Goal: Information Seeking & Learning: Learn about a topic

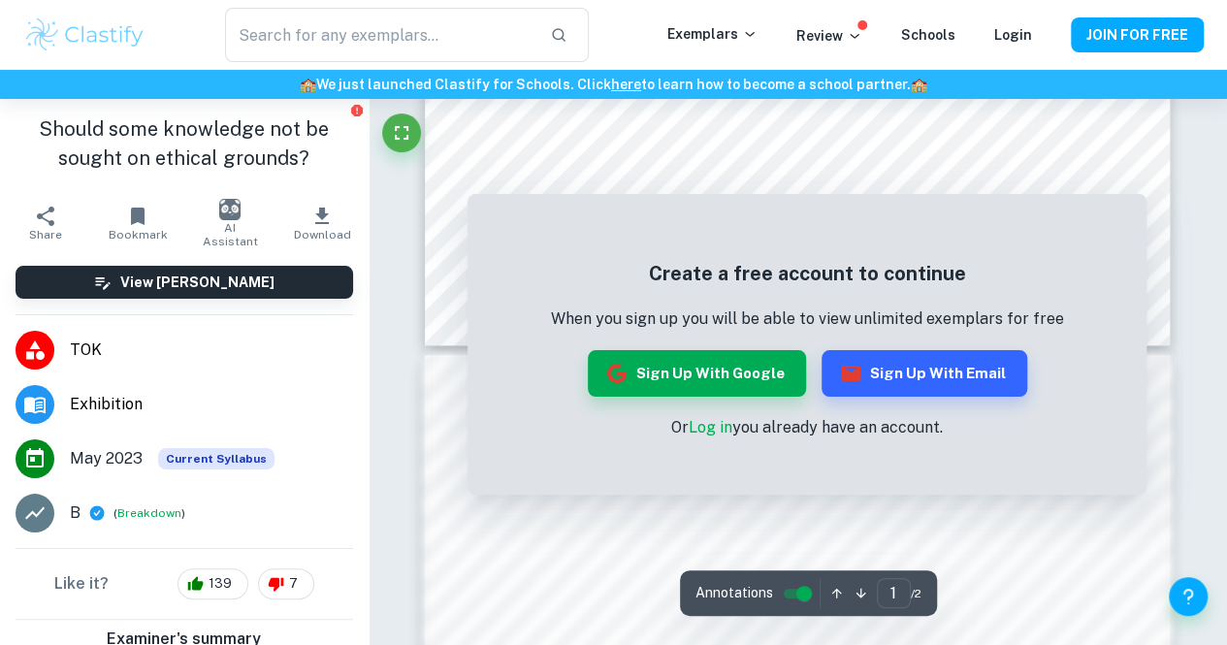
scroll to position [750, 0]
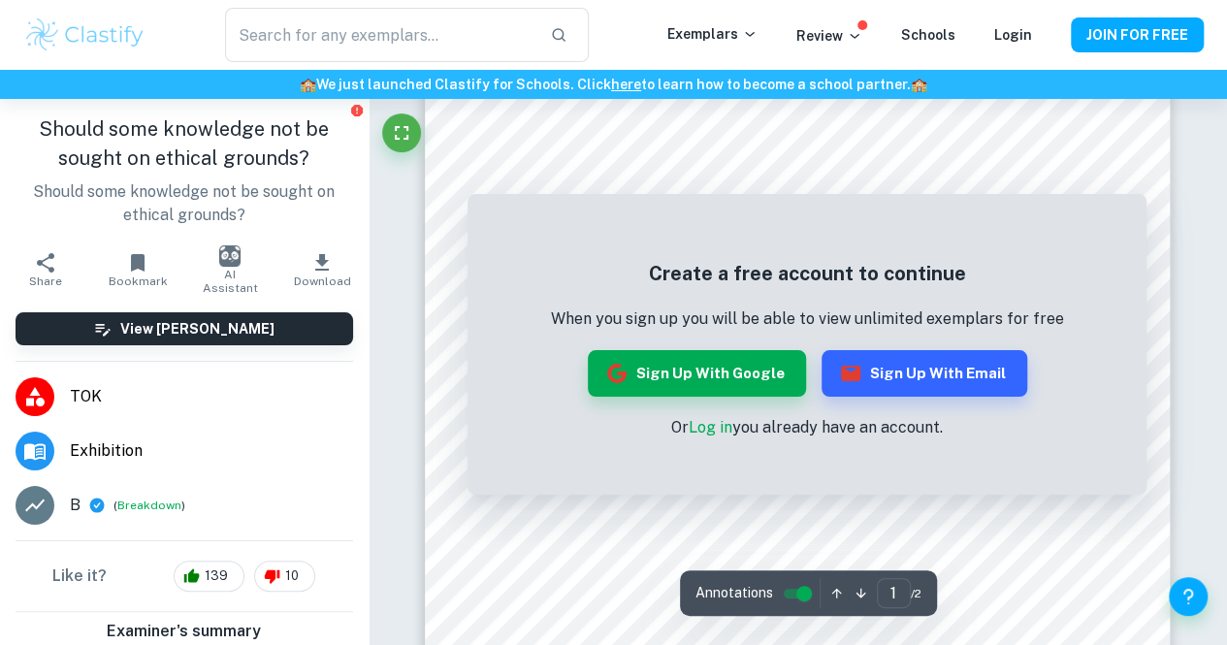
scroll to position [408, 0]
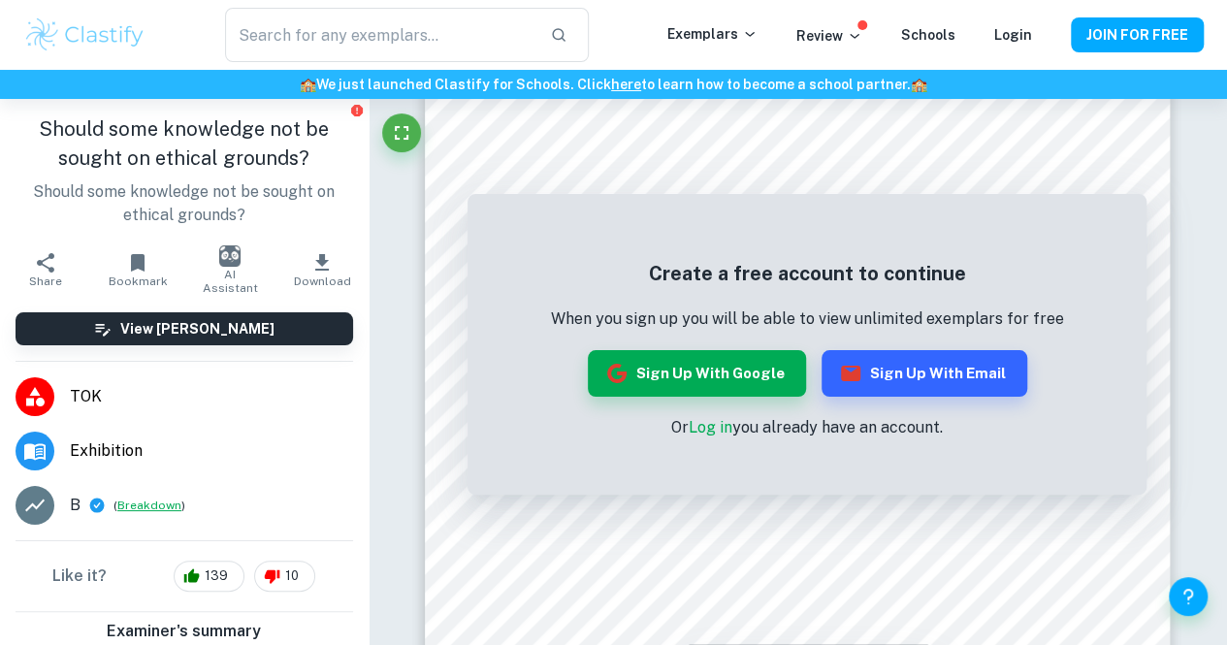
click at [145, 506] on button "Breakdown" at bounding box center [149, 505] width 64 height 17
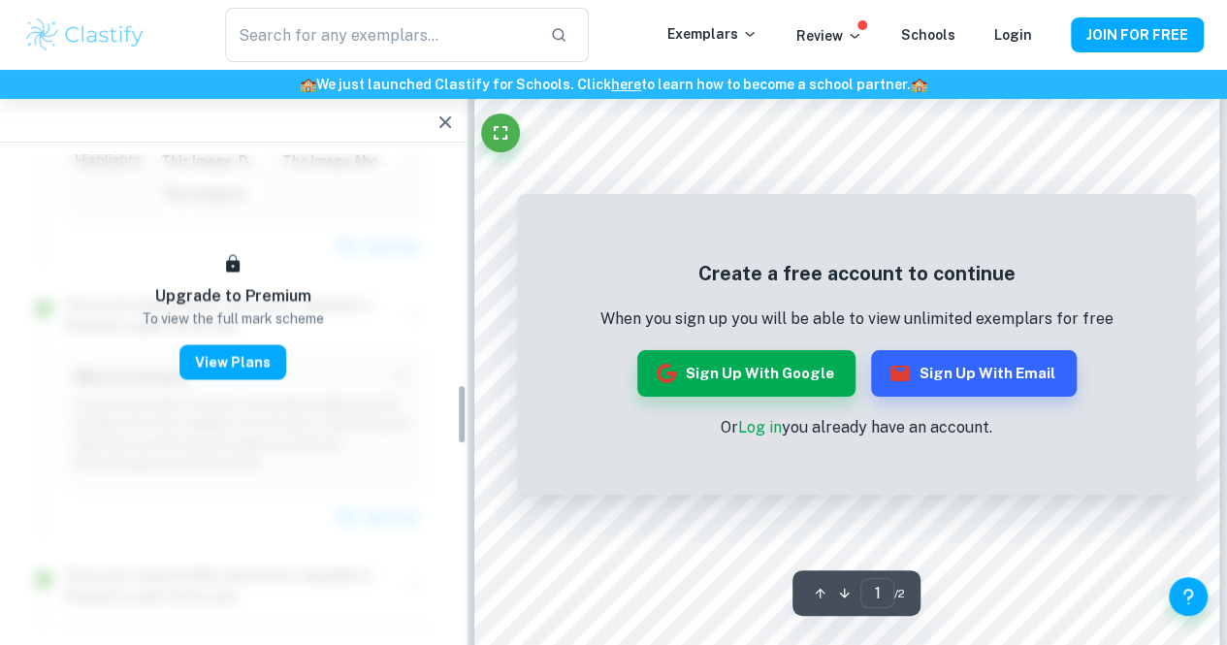
scroll to position [1576, 0]
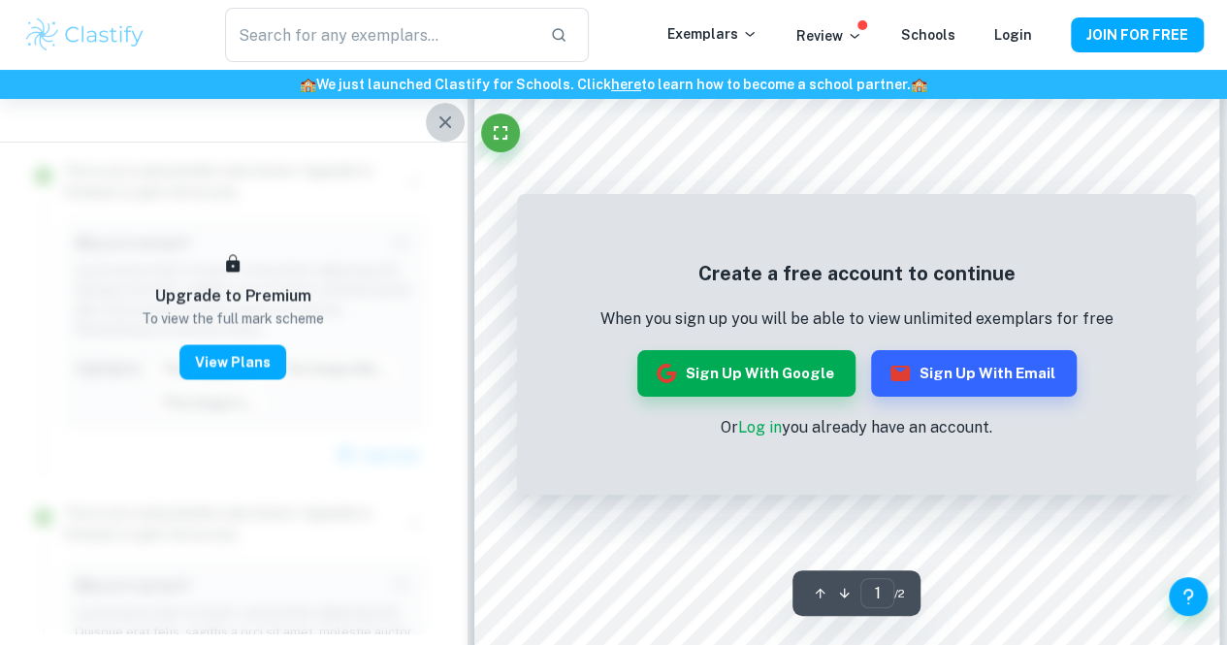
click at [446, 127] on icon "button" at bounding box center [445, 122] width 23 height 23
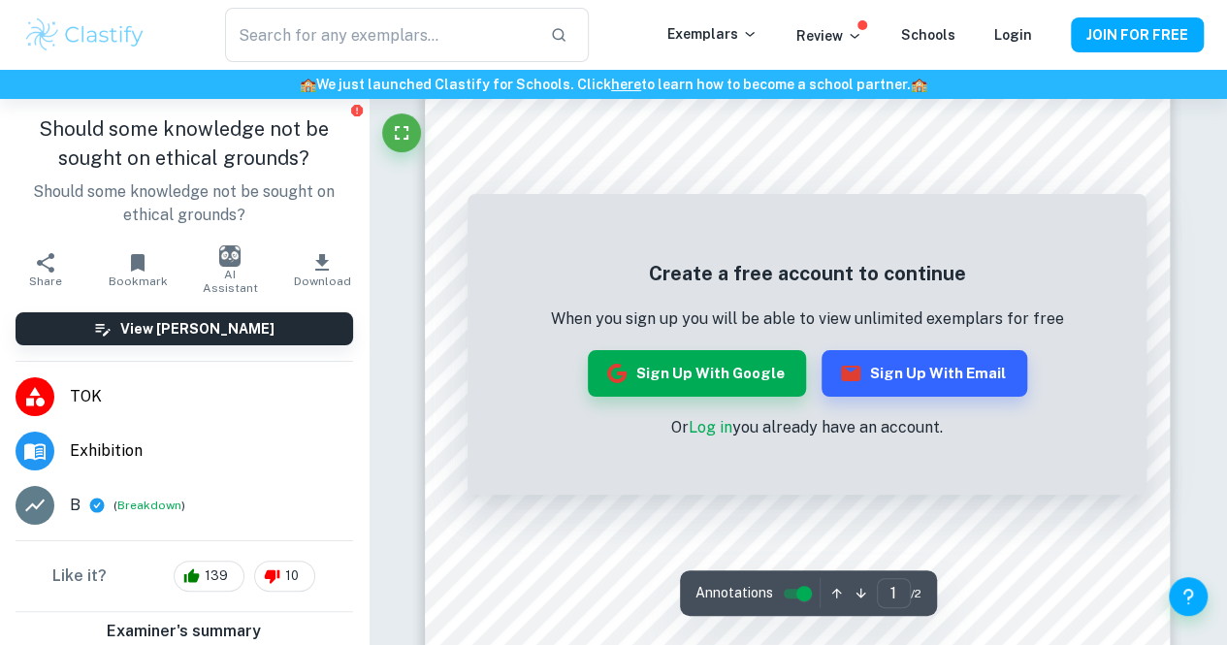
scroll to position [204, 0]
click at [605, 548] on div at bounding box center [793, 551] width 563 height 20
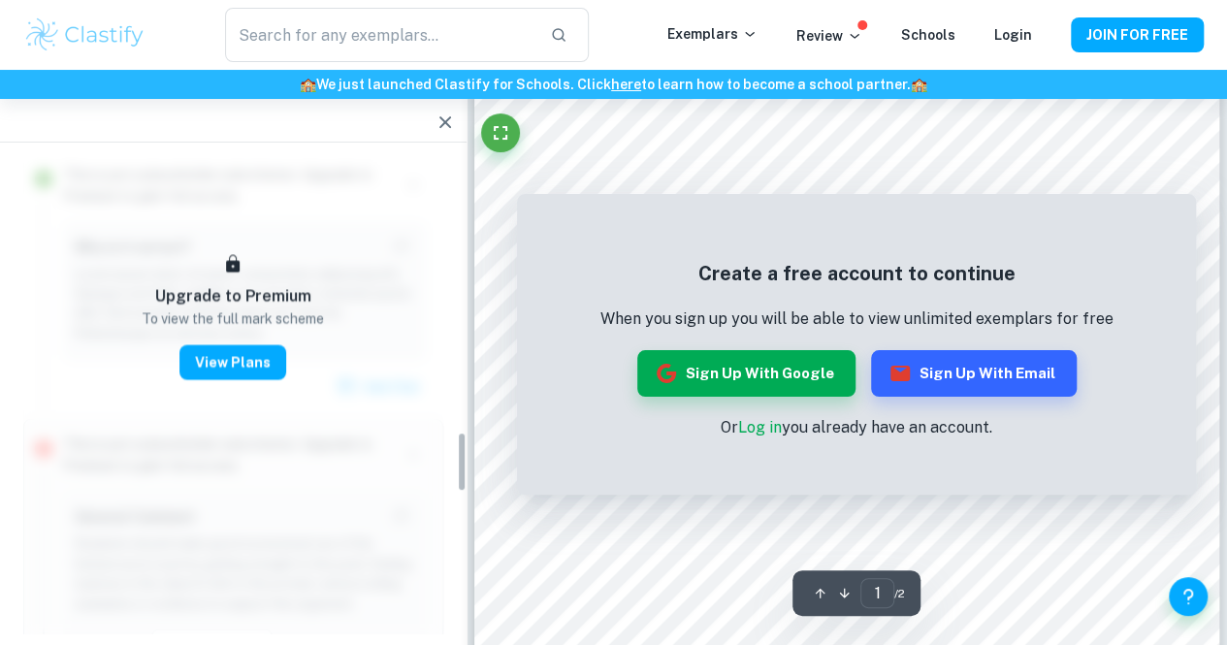
scroll to position [2219, 0]
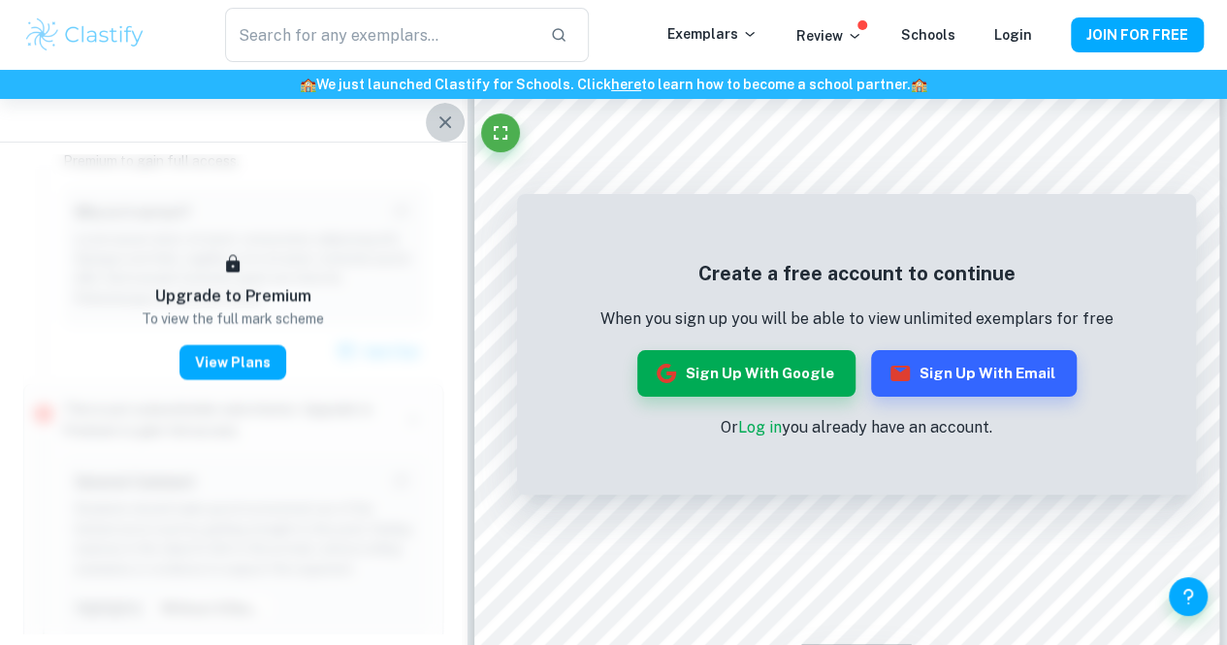
click at [443, 124] on icon "button" at bounding box center [445, 122] width 12 height 12
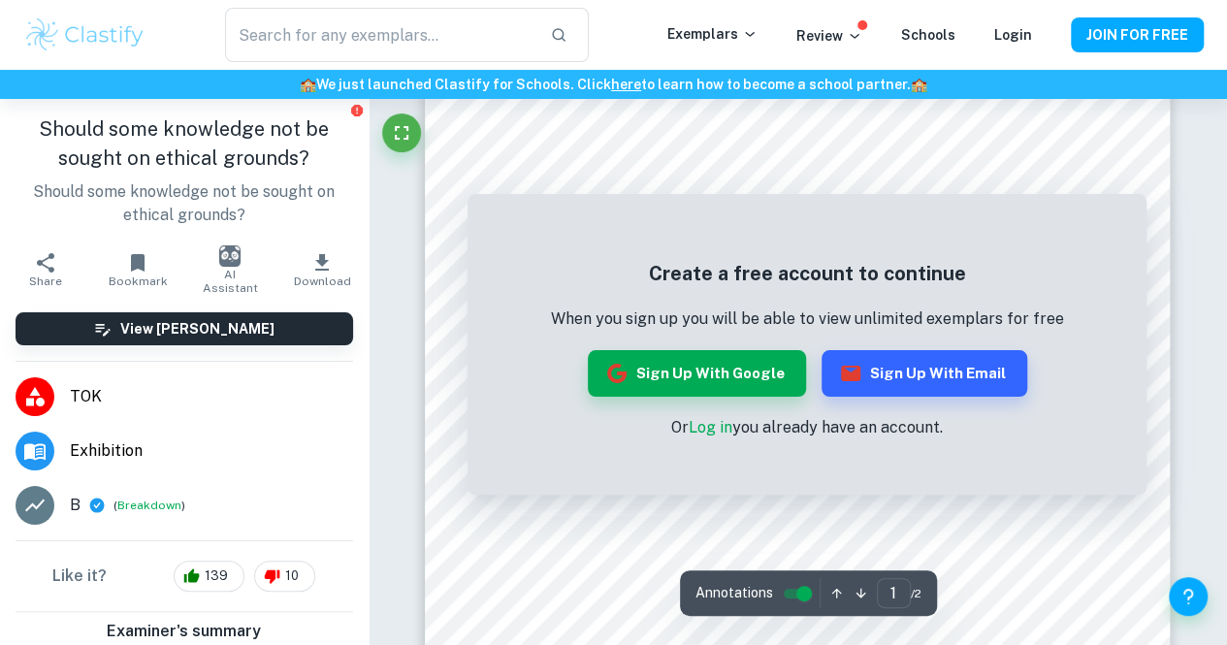
scroll to position [345, 0]
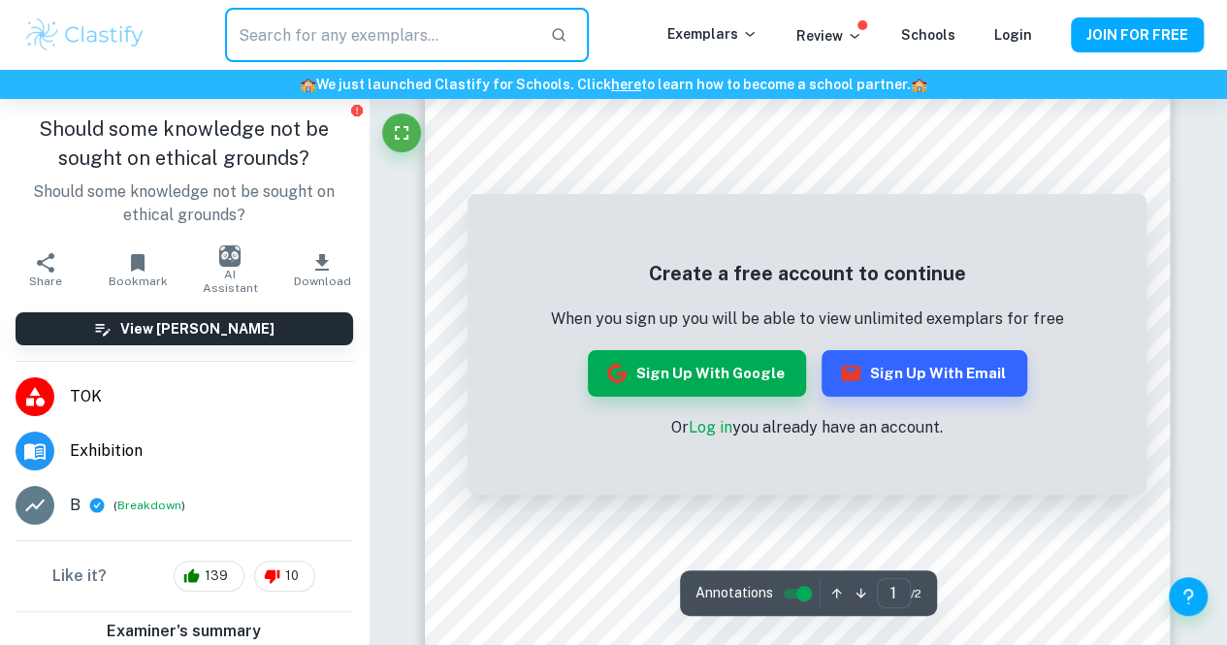
click at [301, 38] on input "text" at bounding box center [380, 35] width 310 height 54
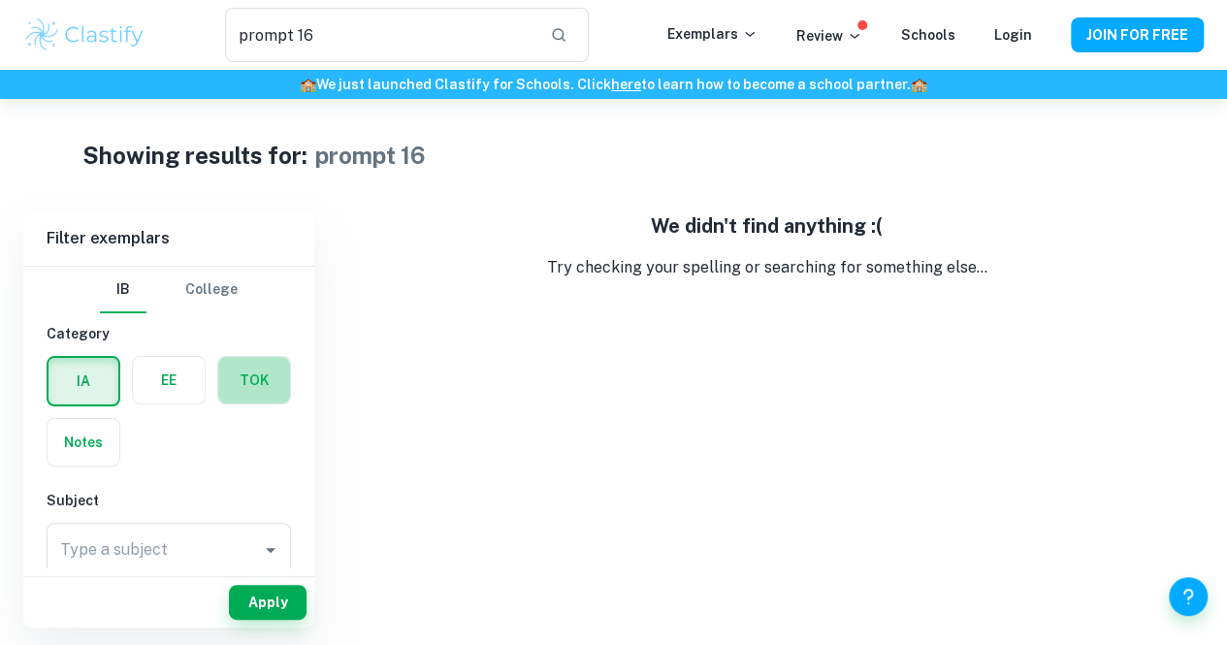
click at [232, 375] on label "button" at bounding box center [254, 380] width 72 height 47
click at [0, 0] on input "radio" at bounding box center [0, 0] width 0 height 0
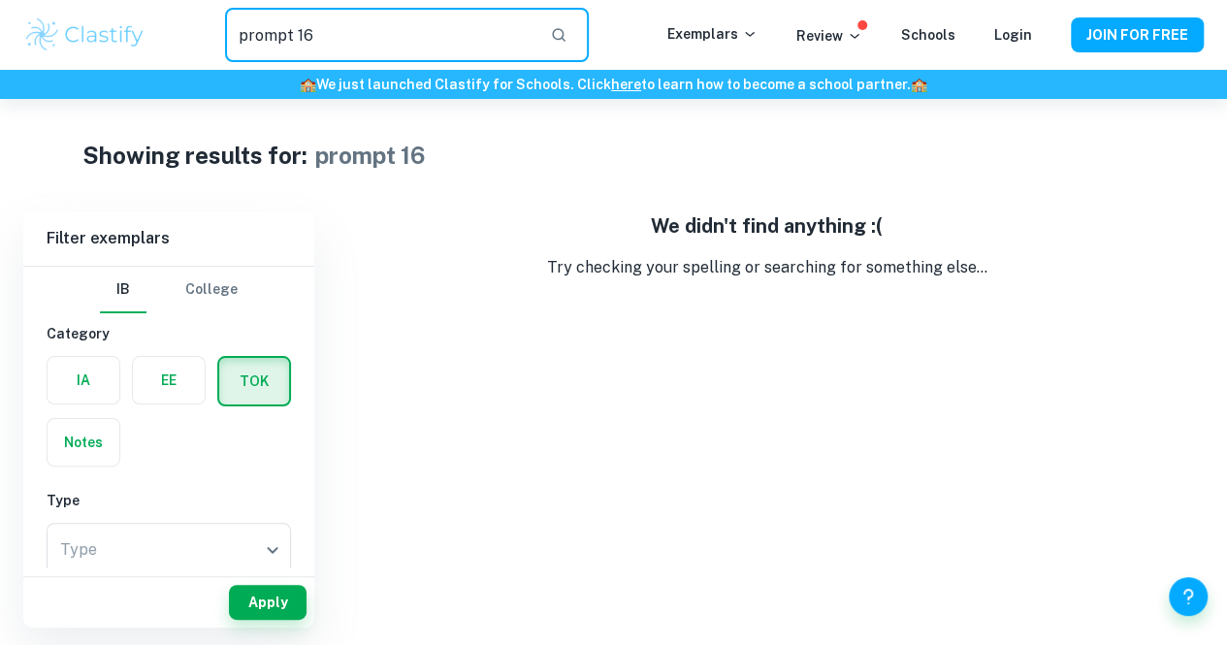
drag, startPoint x: 362, startPoint y: 35, endPoint x: 91, endPoint y: 81, distance: 274.4
click at [91, 81] on header "prompt 16 ​ Exemplars Review Schools Login JOIN FOR FREE 🏫 We just launched Cla…" at bounding box center [613, 49] width 1227 height 99
type input "should knowledge not be sought on ethical grounds"
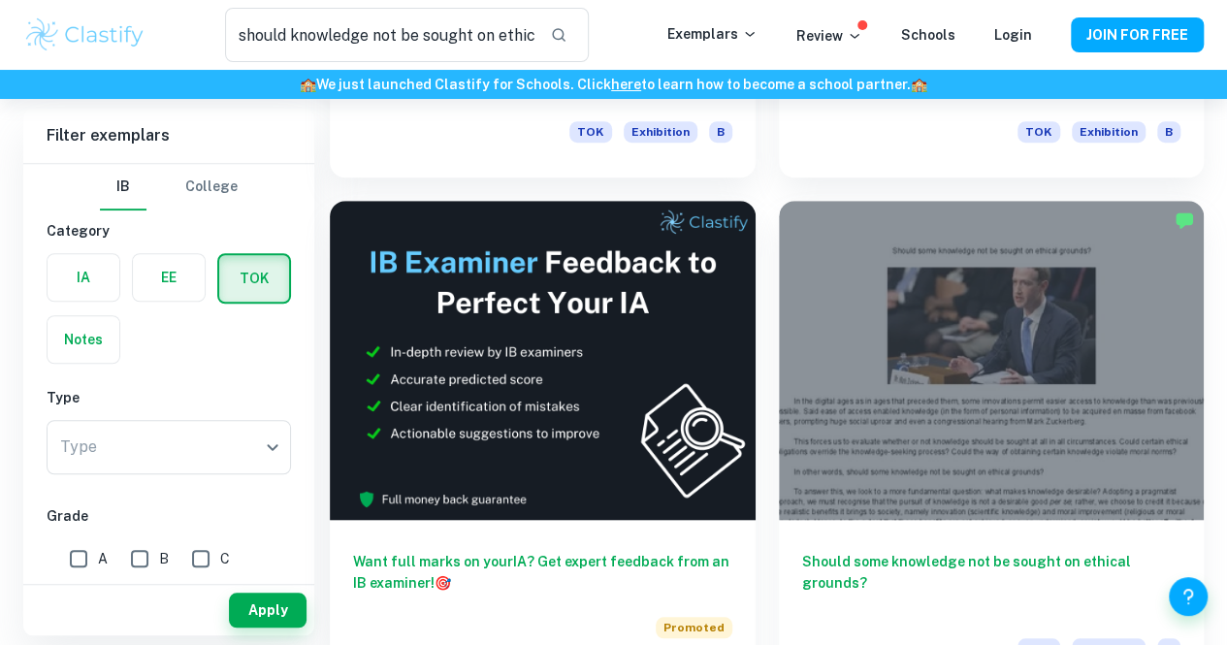
scroll to position [531, 0]
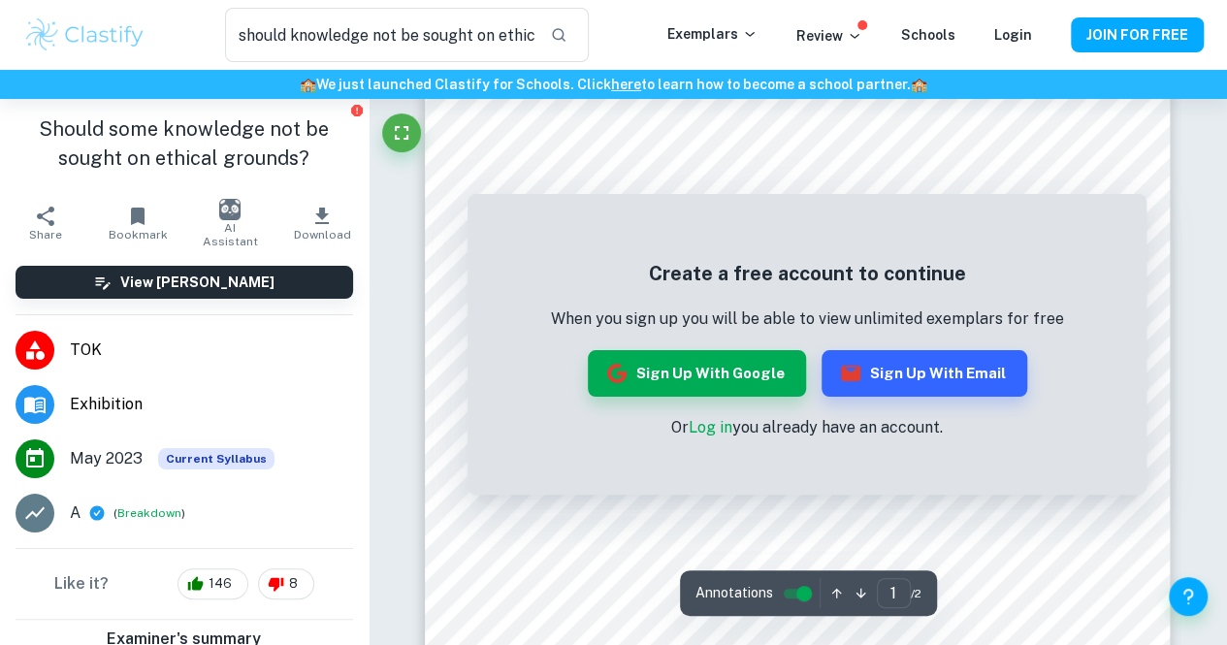
scroll to position [145, 0]
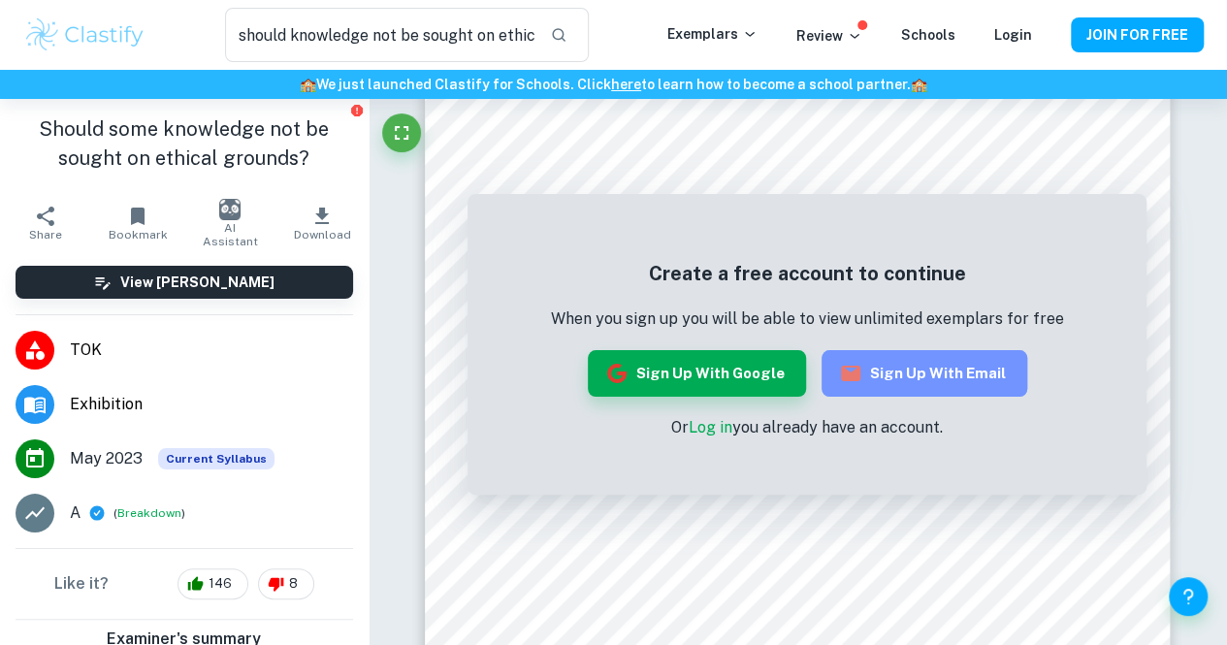
click at [927, 371] on button "Sign up with Email" at bounding box center [924, 373] width 206 height 47
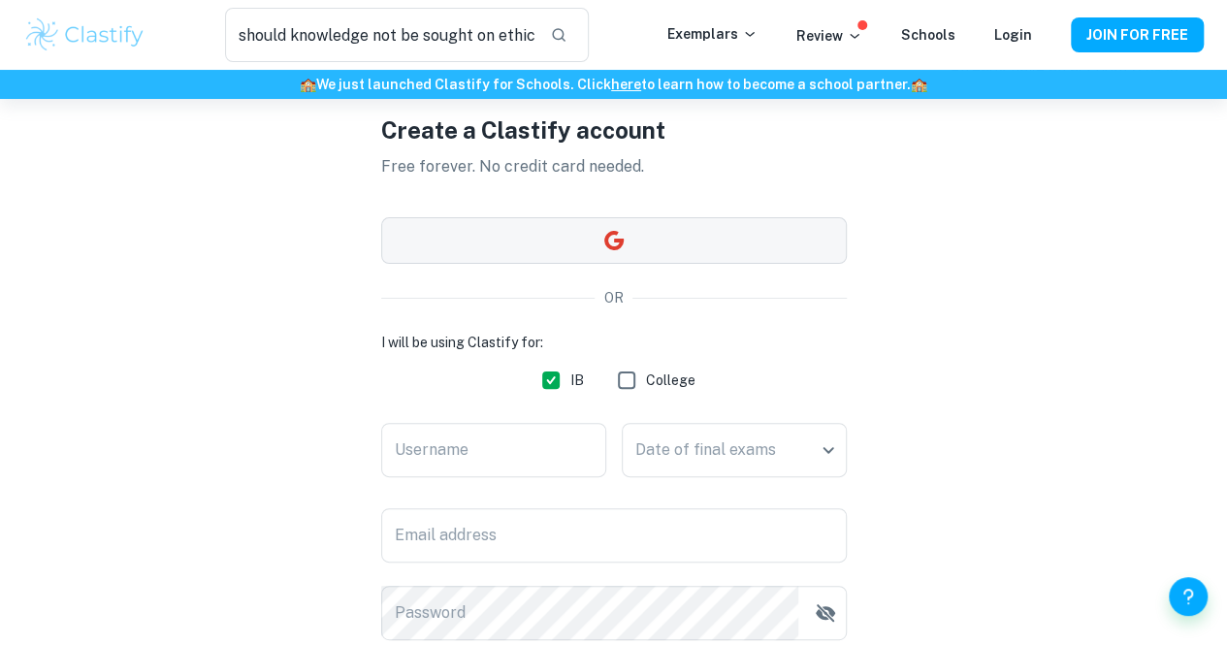
scroll to position [100, 0]
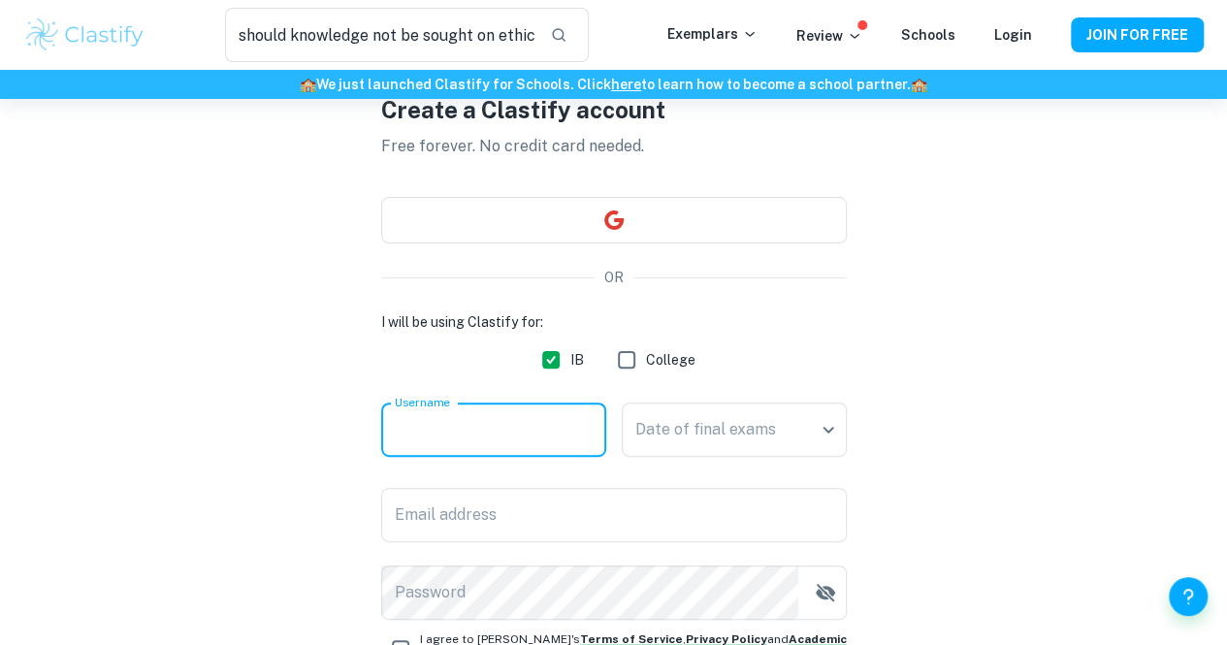
click at [478, 426] on input "Username" at bounding box center [493, 430] width 225 height 54
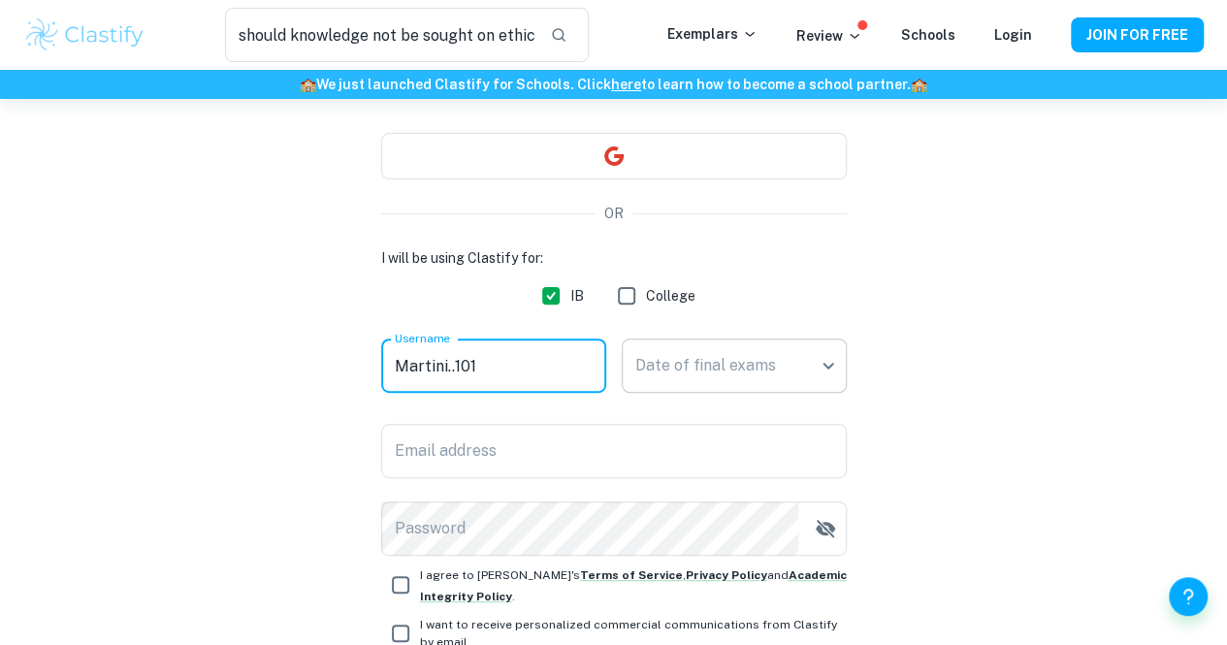
type input "Martini..101"
click at [659, 375] on body "We value your privacy We use cookies to enhance your browsing experience, serve…" at bounding box center [613, 257] width 1227 height 645
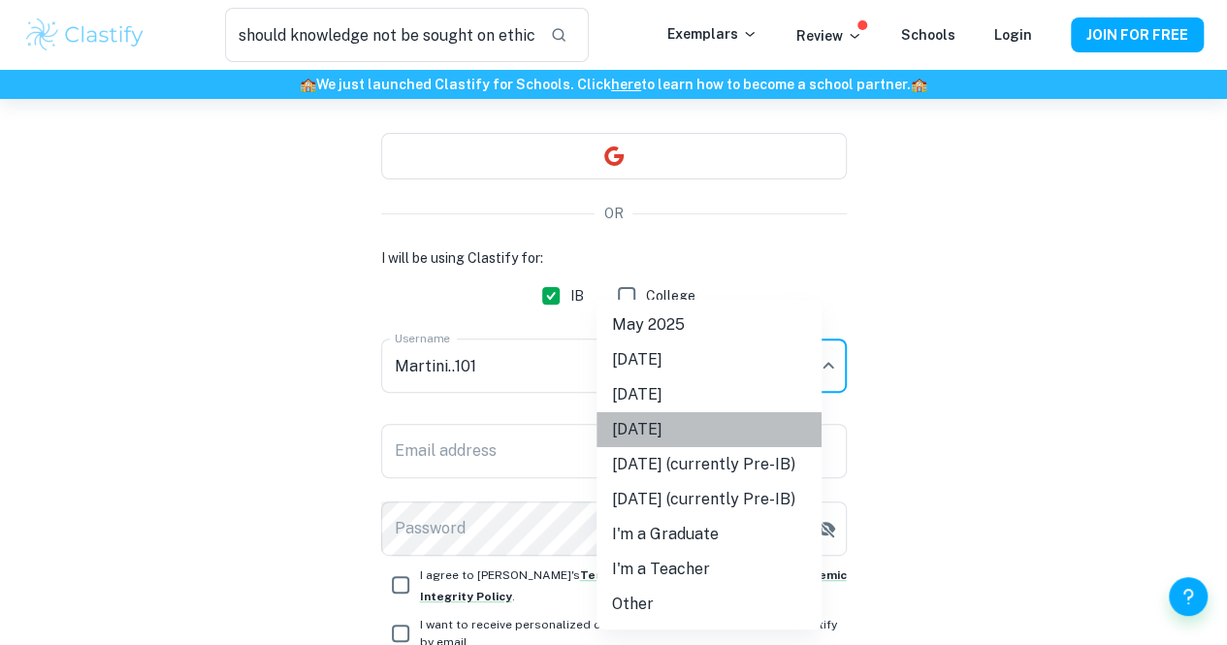
click at [693, 432] on li "[DATE]" at bounding box center [708, 429] width 225 height 35
type input "N26"
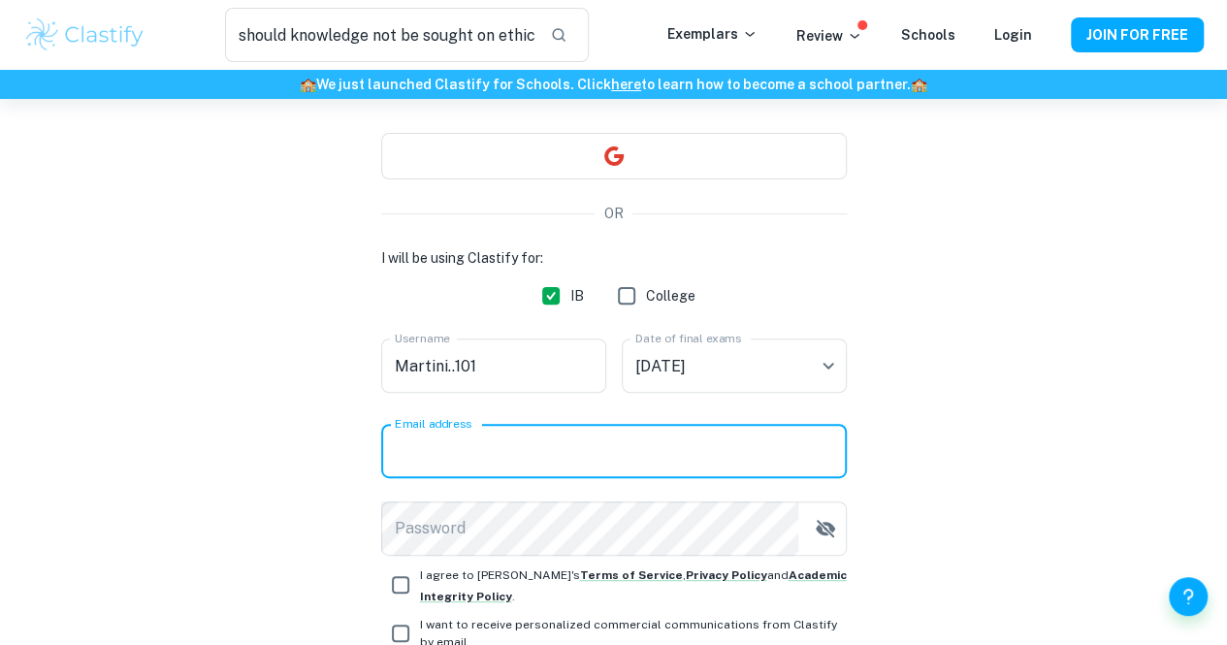
click at [599, 440] on input "Email address" at bounding box center [614, 451] width 466 height 54
type input "[EMAIL_ADDRESS][DOMAIN_NAME]"
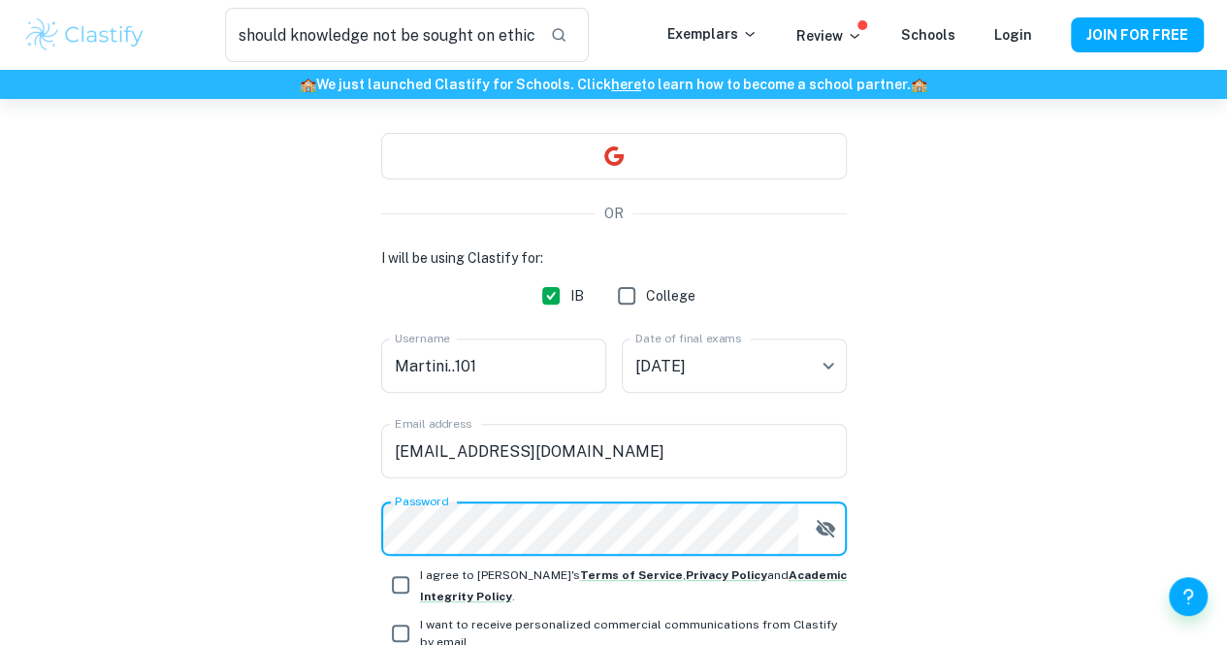
scroll to position [247, 0]
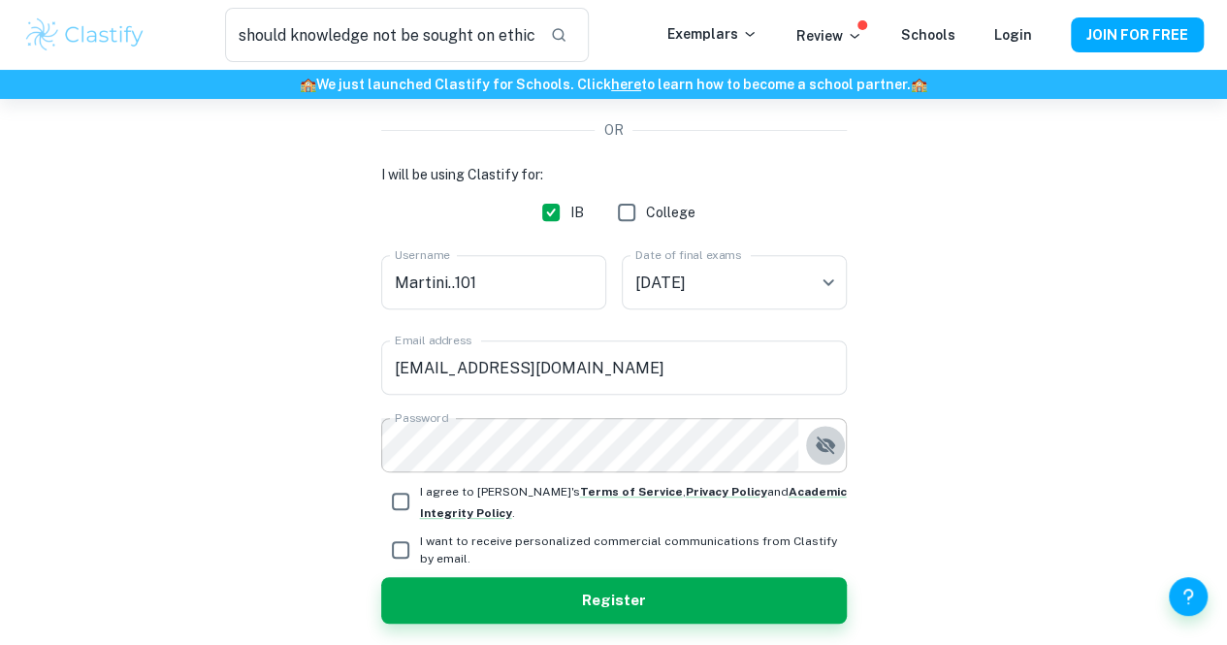
click at [829, 434] on icon "button" at bounding box center [825, 445] width 23 height 23
click at [400, 498] on input "I agree to [PERSON_NAME]'s Terms of Service , Privacy Policy and Academic Integ…" at bounding box center [400, 501] width 39 height 39
checkbox input "true"
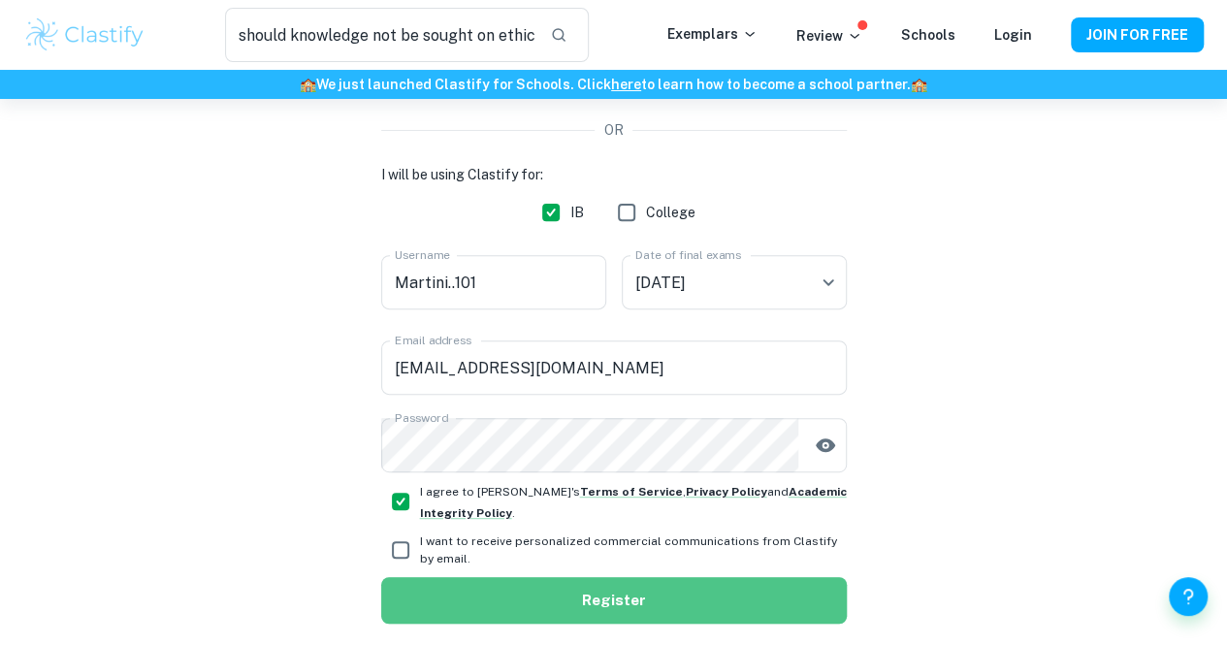
click at [531, 605] on button "Register" at bounding box center [614, 600] width 466 height 47
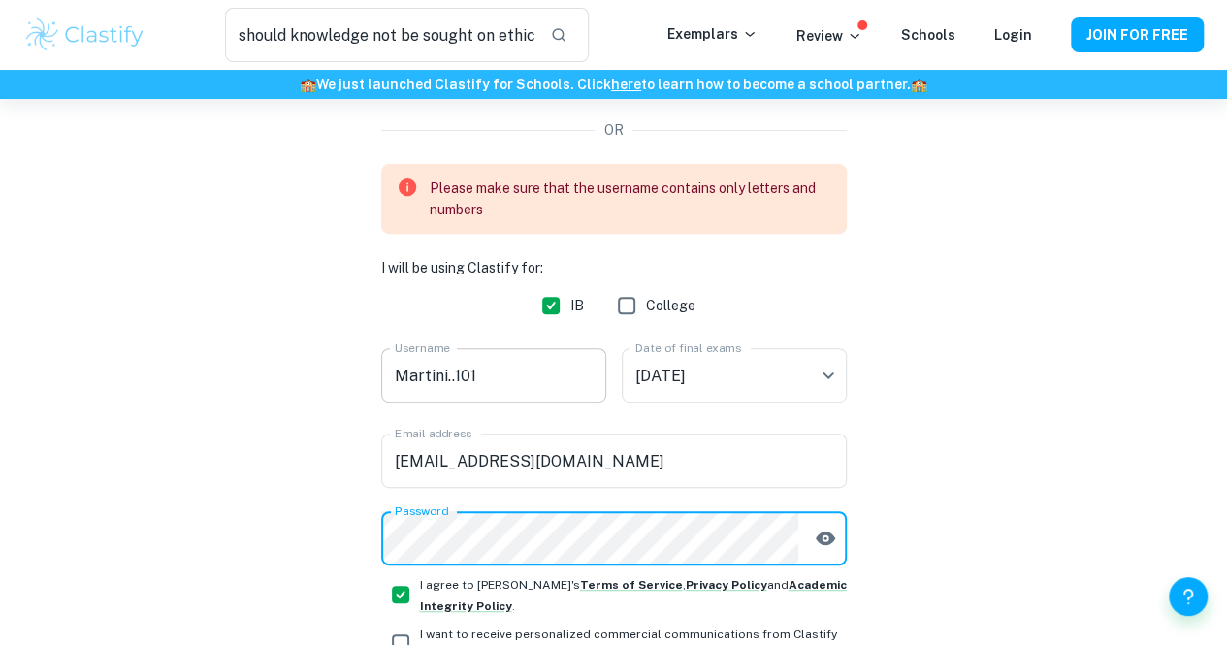
click at [451, 376] on div "Please make sure that the username contains only letters and numbers I will be …" at bounding box center [614, 365] width 466 height 402
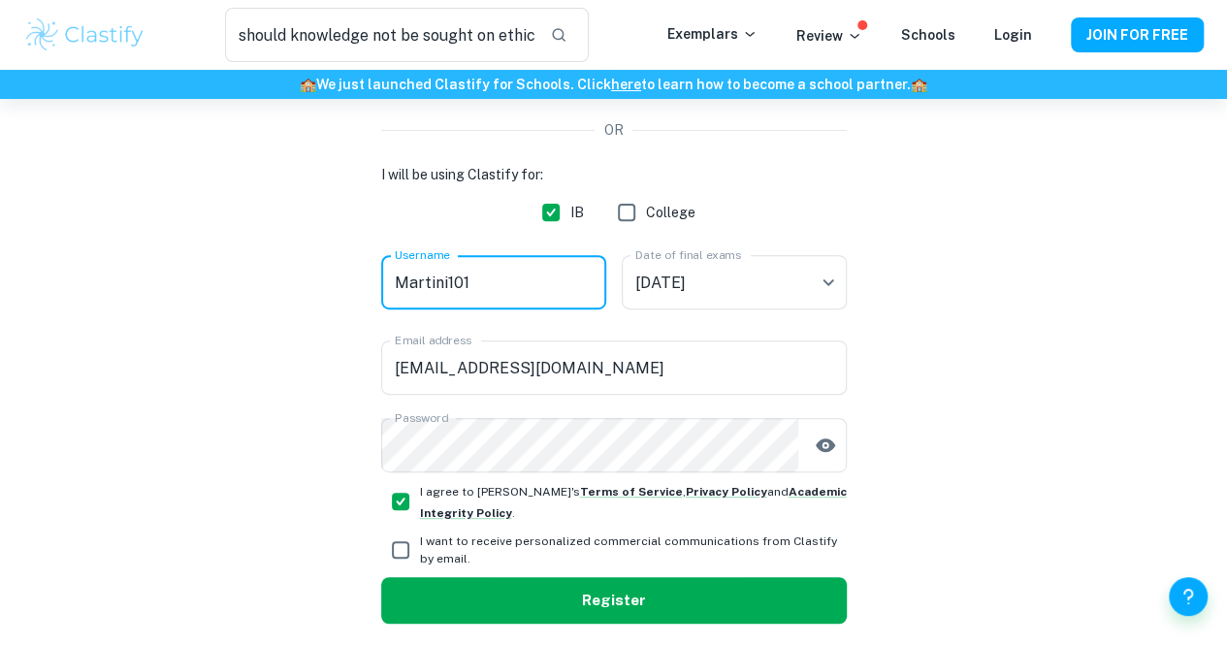
type input "Martini101"
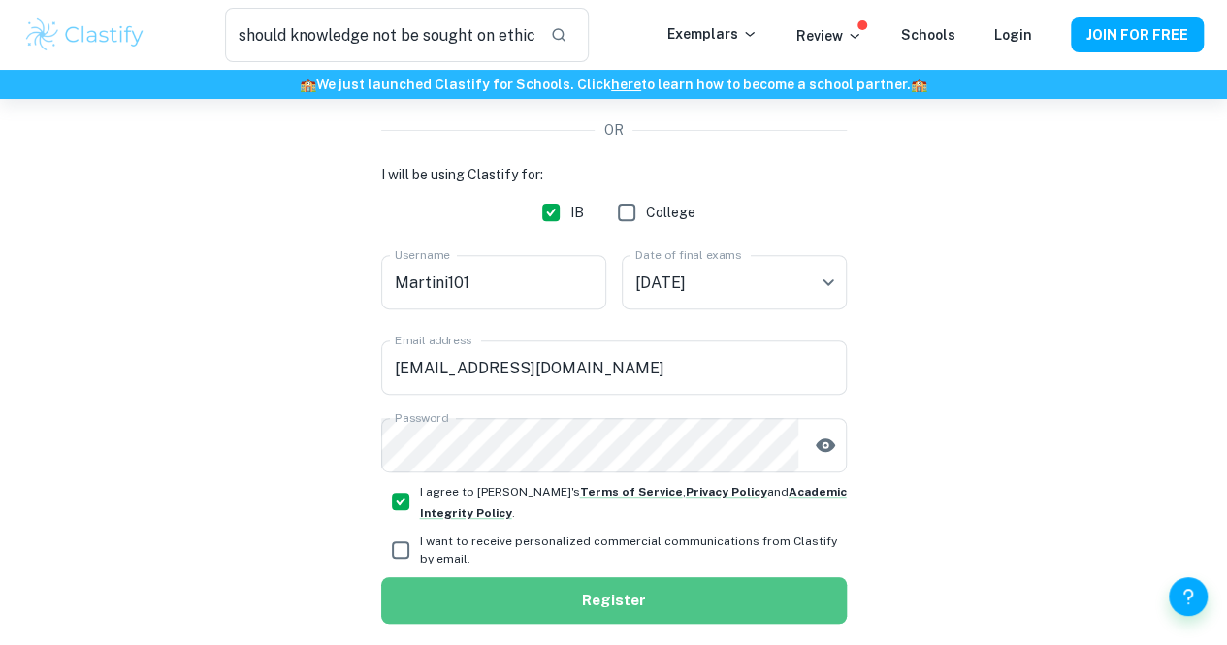
click at [533, 610] on button "Register" at bounding box center [614, 600] width 466 height 47
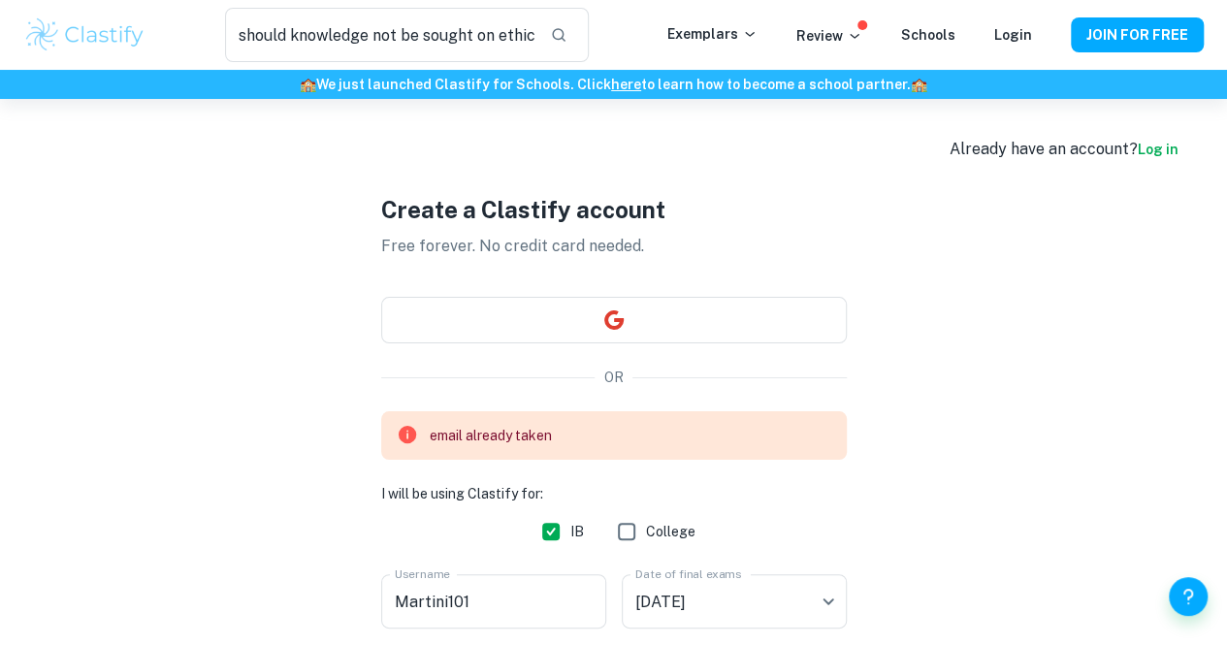
scroll to position [1, 0]
click at [1155, 149] on link "Log in" at bounding box center [1158, 149] width 41 height 16
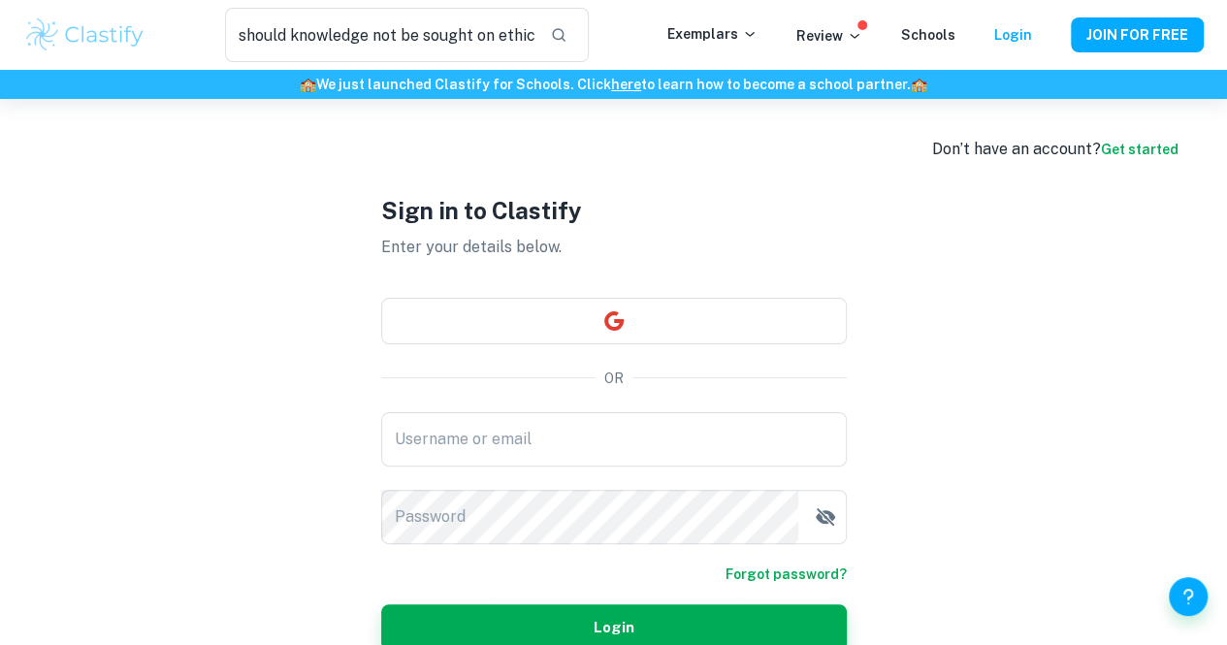
click at [1057, 306] on div "Don’t have an account? Get started Sign in to Clastify Enter your details below…" at bounding box center [613, 421] width 1227 height 645
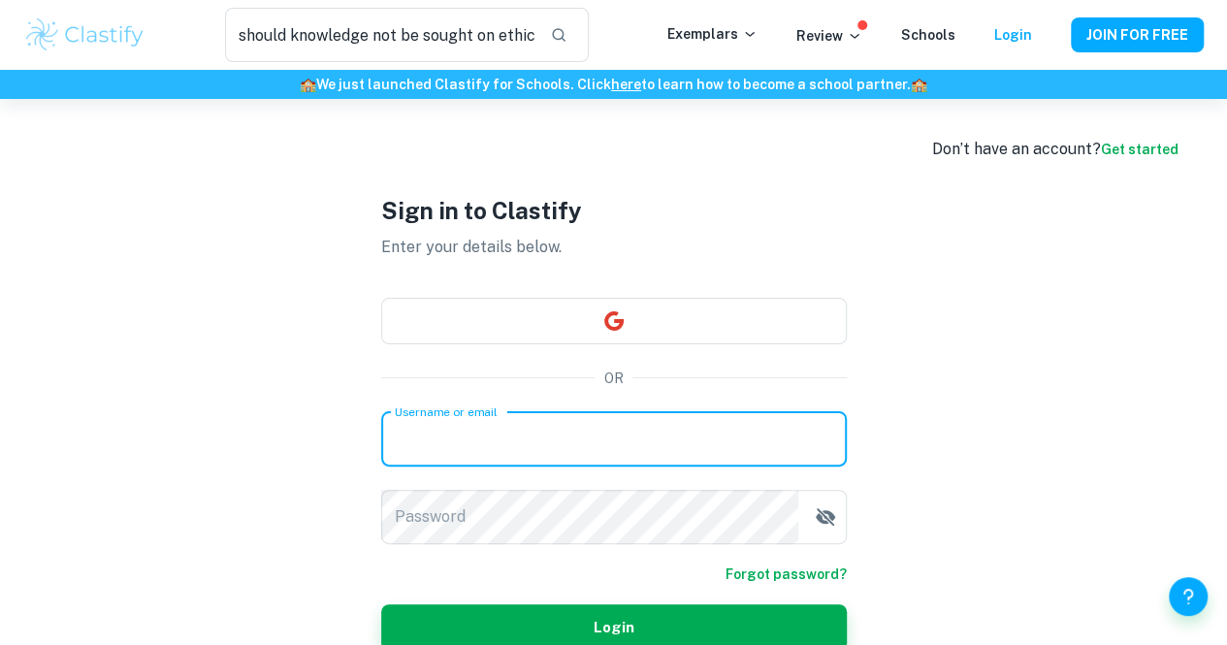
click at [520, 418] on input "Username or email" at bounding box center [614, 439] width 466 height 54
type input "[EMAIL_ADDRESS][DOMAIN_NAME]"
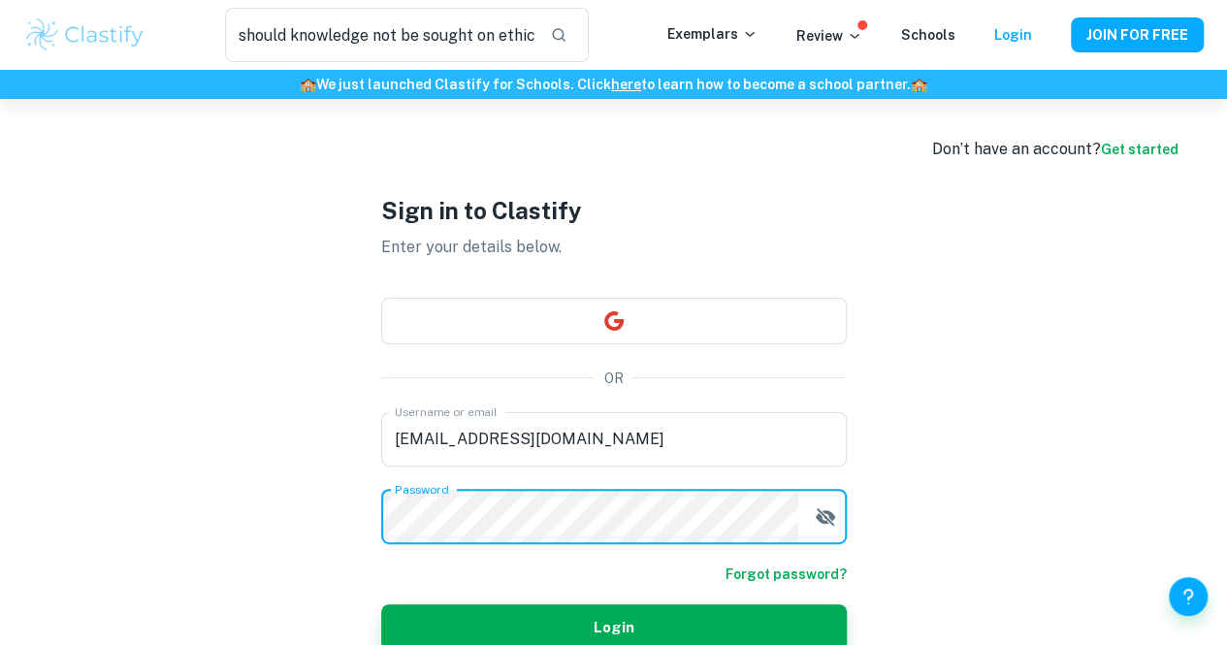
click at [381, 604] on button "Login" at bounding box center [614, 627] width 466 height 47
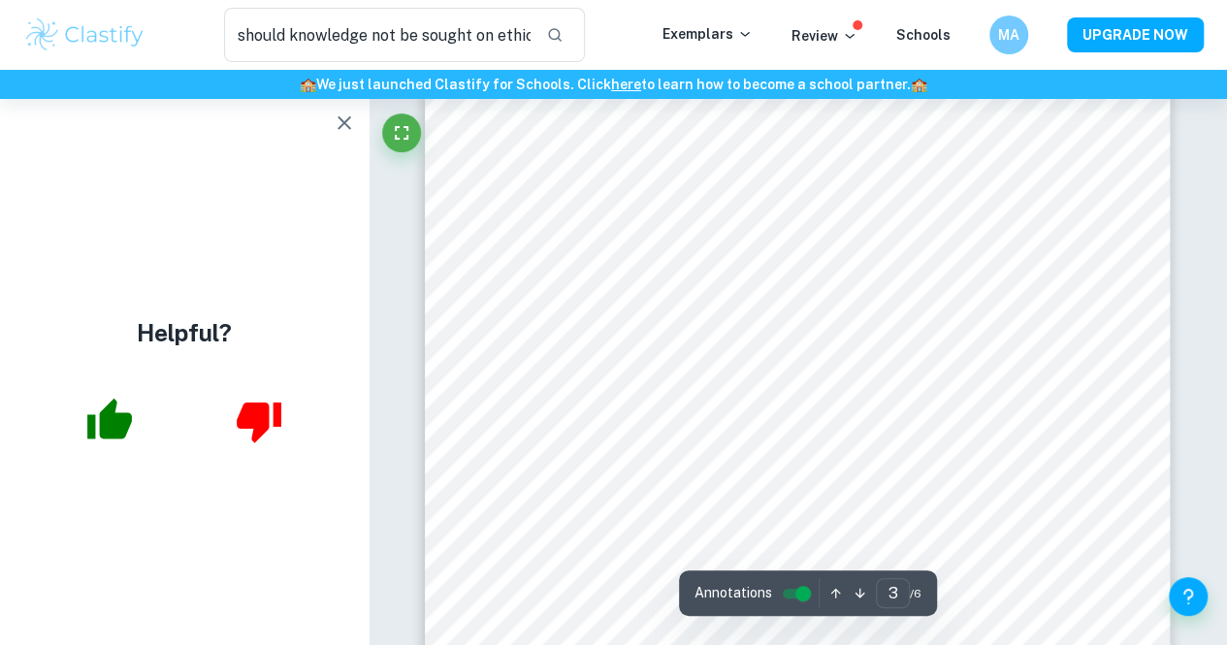
scroll to position [2237, 0]
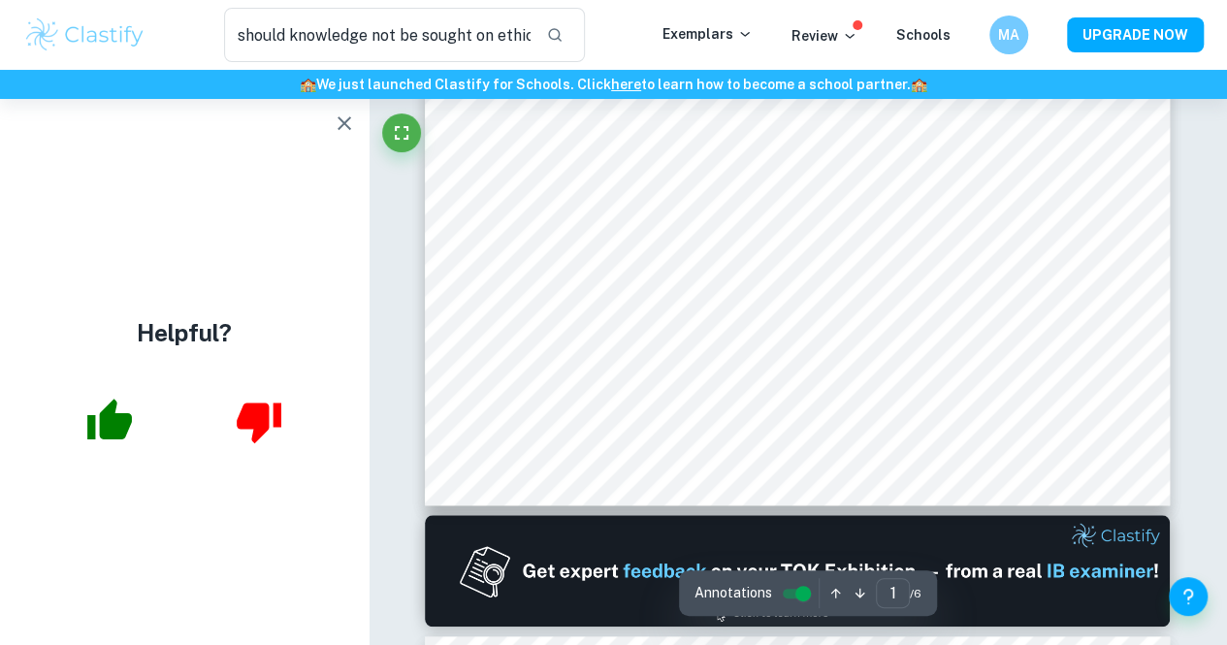
scroll to position [556, 0]
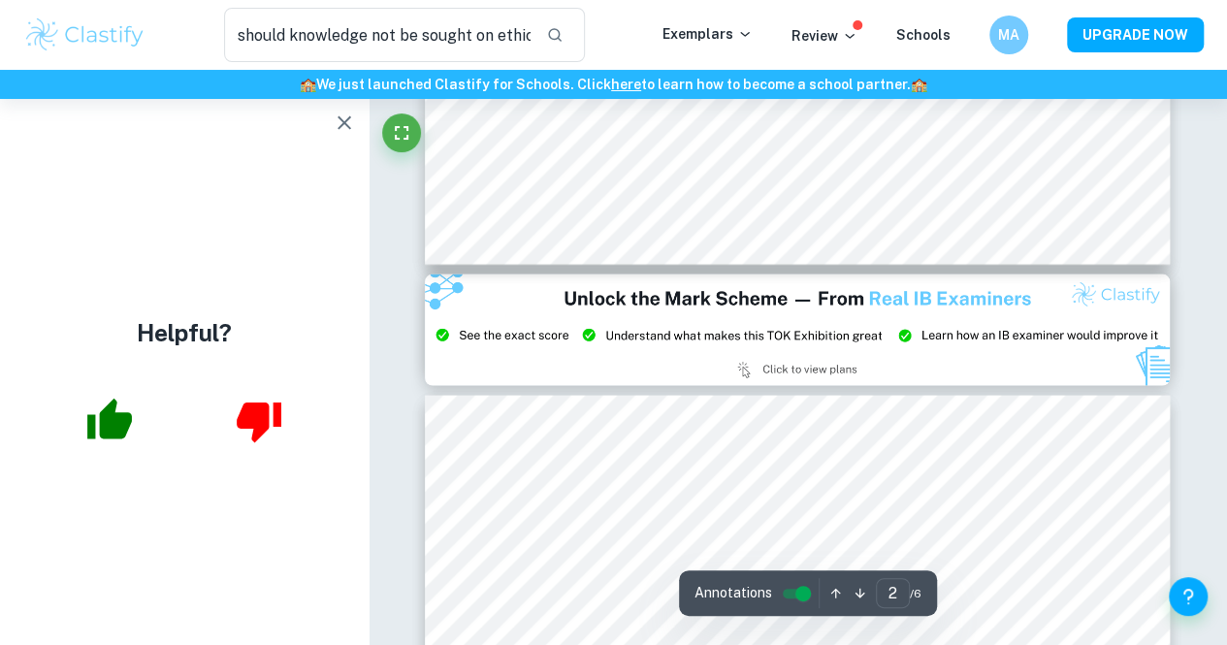
type input "3"
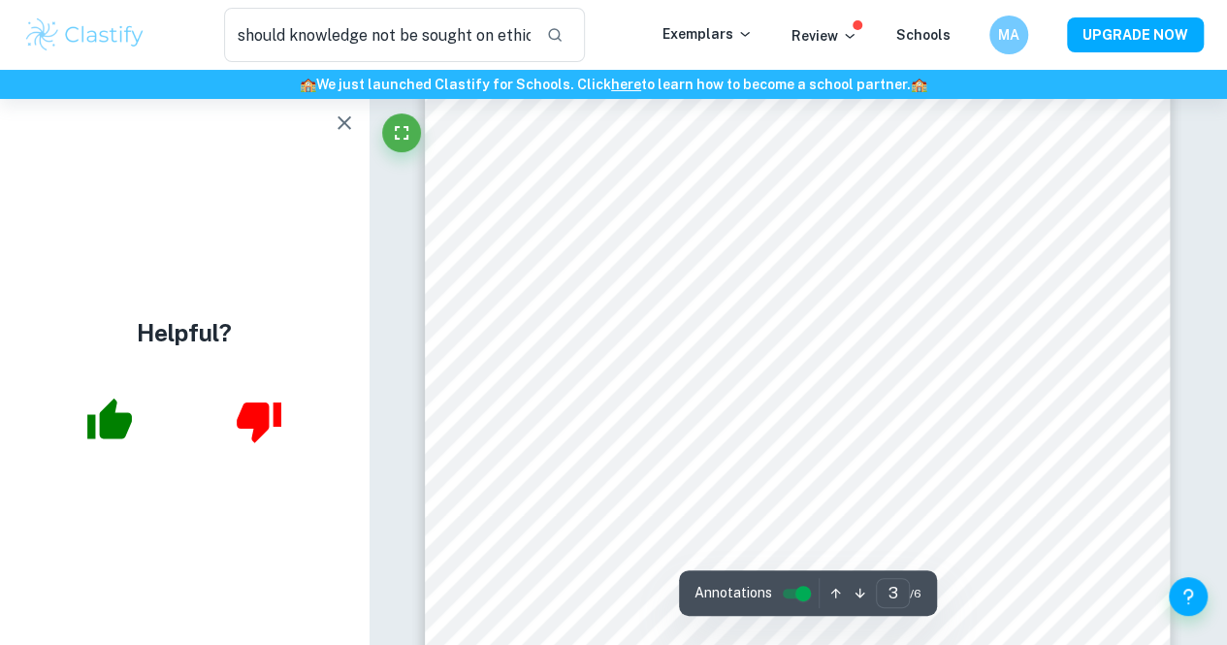
scroll to position [2270, 0]
